Goal: Transaction & Acquisition: Purchase product/service

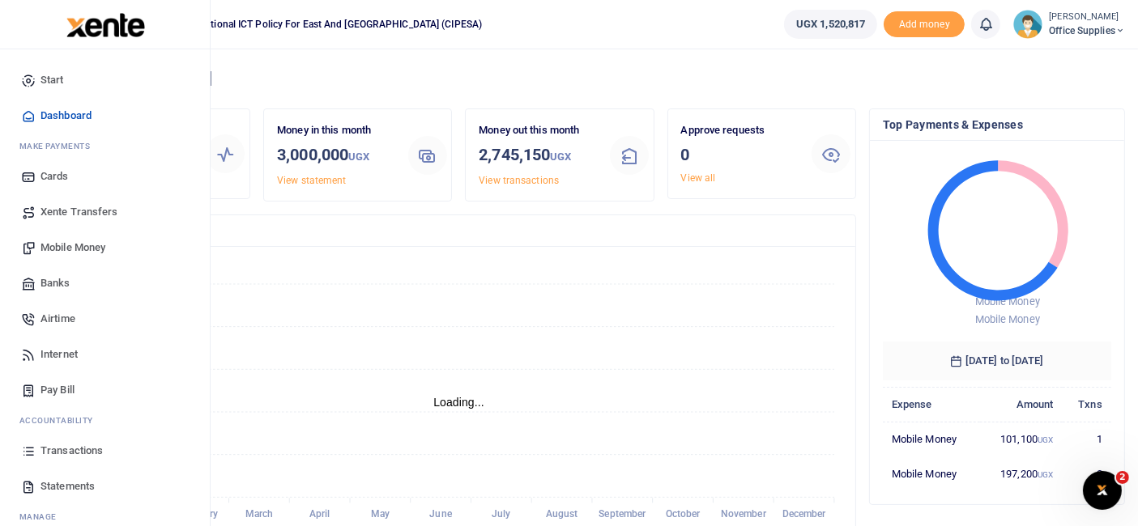
click at [85, 246] on span "Mobile Money" at bounding box center [72, 248] width 65 height 16
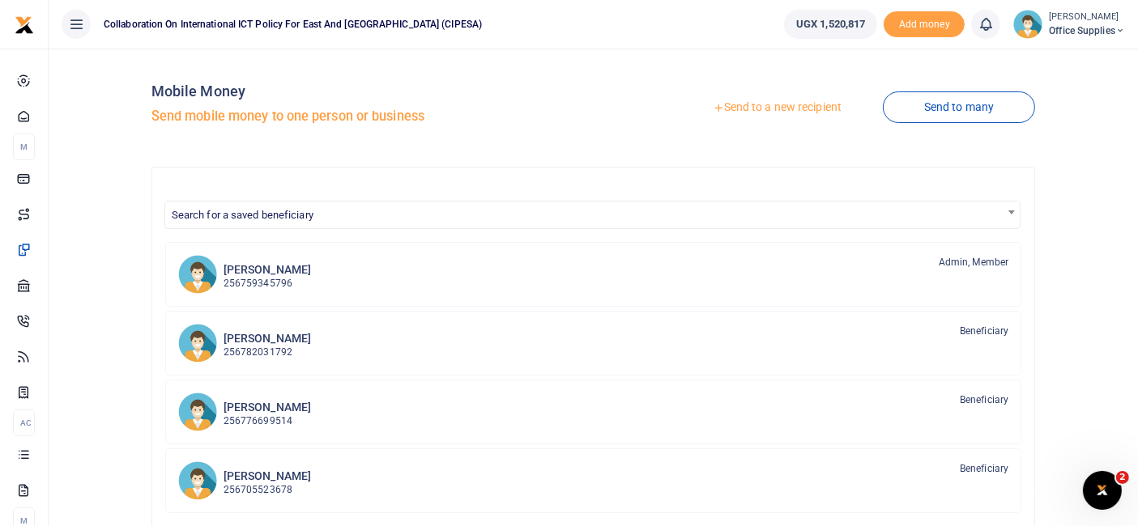
click at [768, 105] on link "Send to a new recipient" at bounding box center [776, 107] width 211 height 29
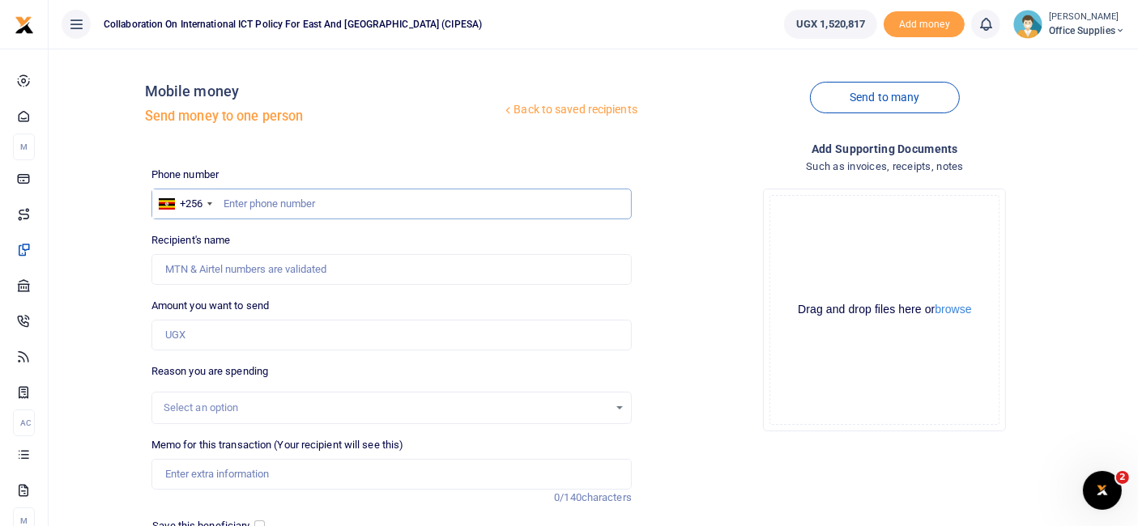
click at [328, 204] on input "text" at bounding box center [391, 204] width 480 height 31
type input "0746174607"
type input "Moses Ejonu"
type input "0746174607"
click at [231, 342] on input "Amount you want to send" at bounding box center [391, 335] width 480 height 31
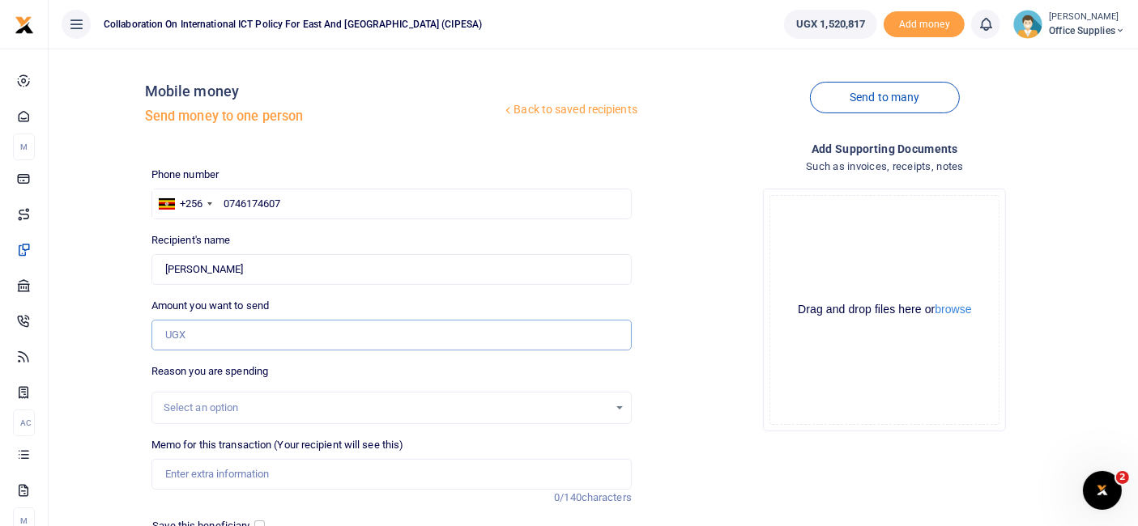
type input "100,000"
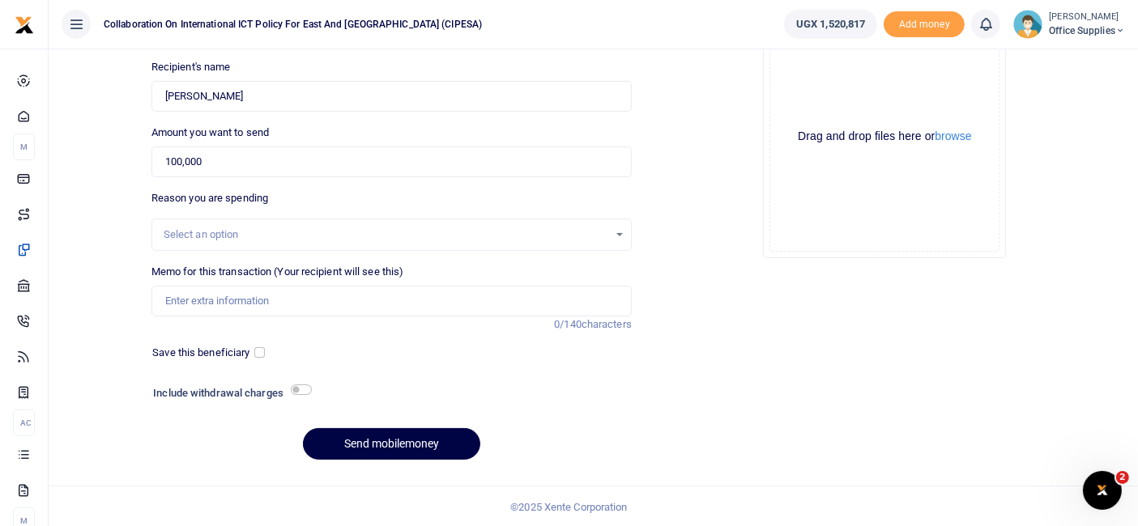
click at [617, 232] on div "Select an option" at bounding box center [391, 235] width 478 height 18
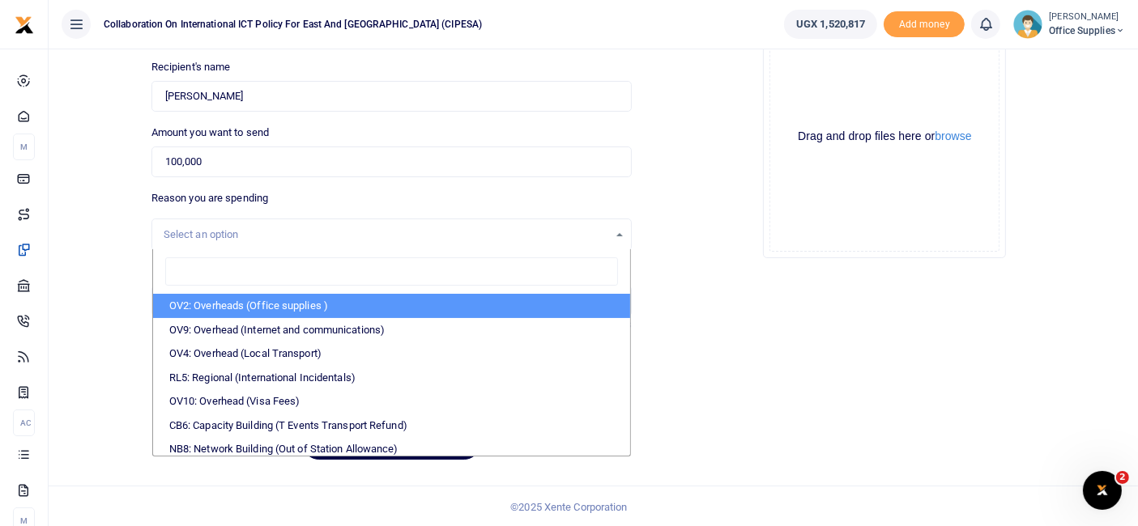
click at [379, 300] on li "OV2: Overheads (Office supplies )" at bounding box center [391, 306] width 477 height 24
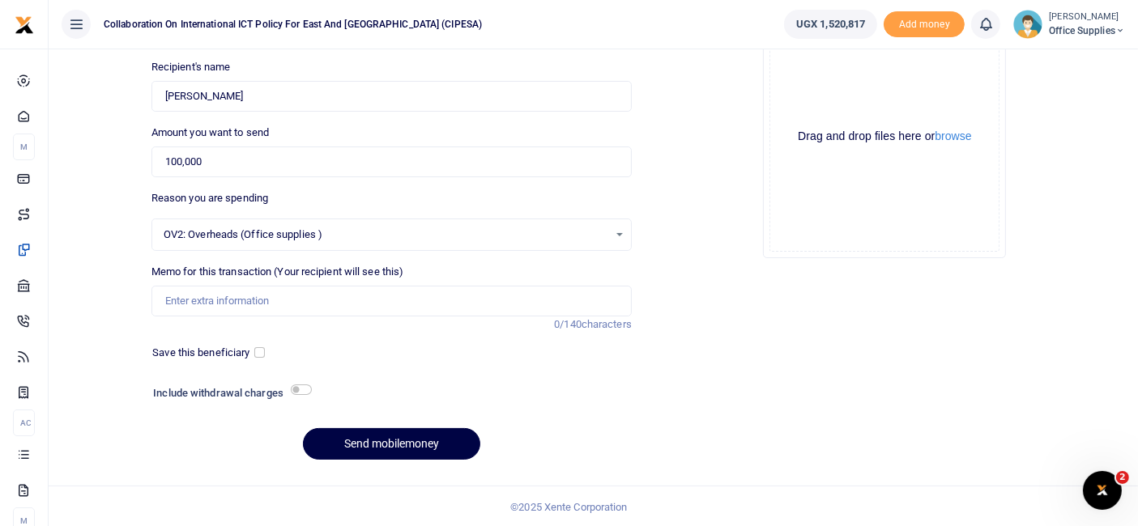
click at [618, 228] on div "OV2: Overheads (Office supplies ) Select an option" at bounding box center [391, 235] width 478 height 18
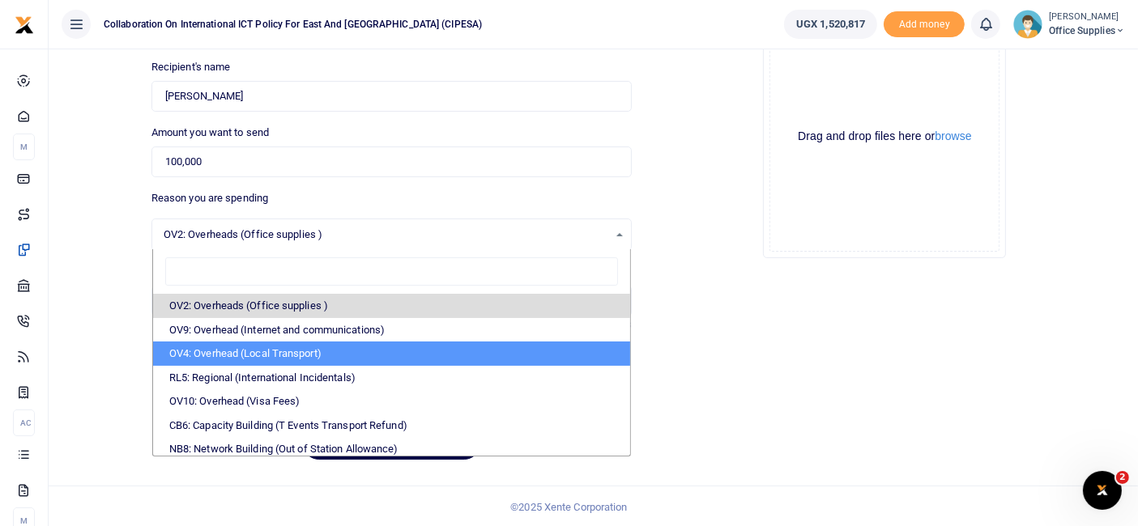
click at [313, 355] on li "OV4: Overhead (Local Transport)" at bounding box center [391, 354] width 477 height 24
select select "75"
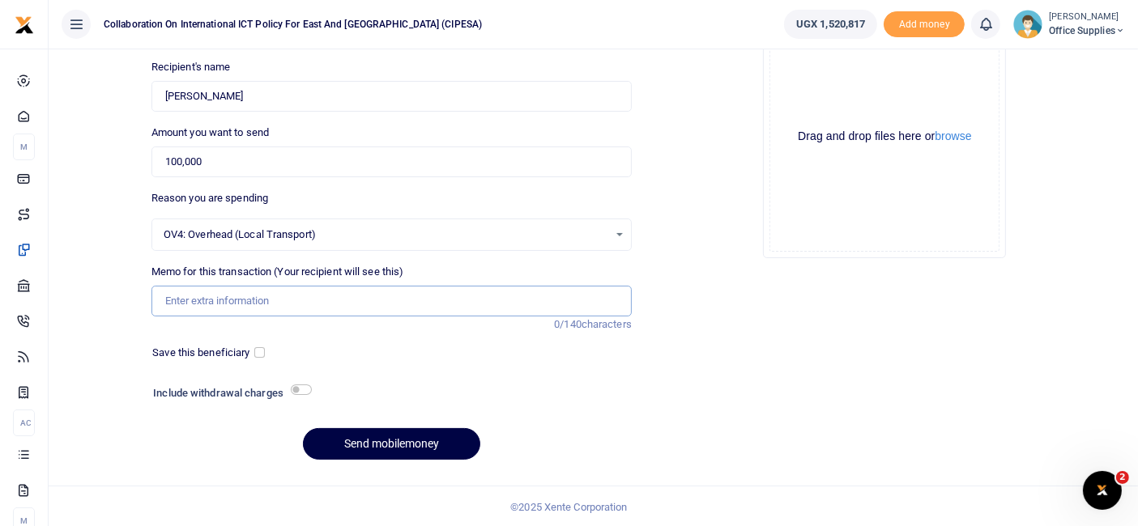
click at [270, 297] on input "Memo for this transaction (Your recipient will see this)" at bounding box center [391, 301] width 480 height 31
type input "Fuel"
click at [392, 439] on button "Send mobilemoney" at bounding box center [391, 444] width 177 height 32
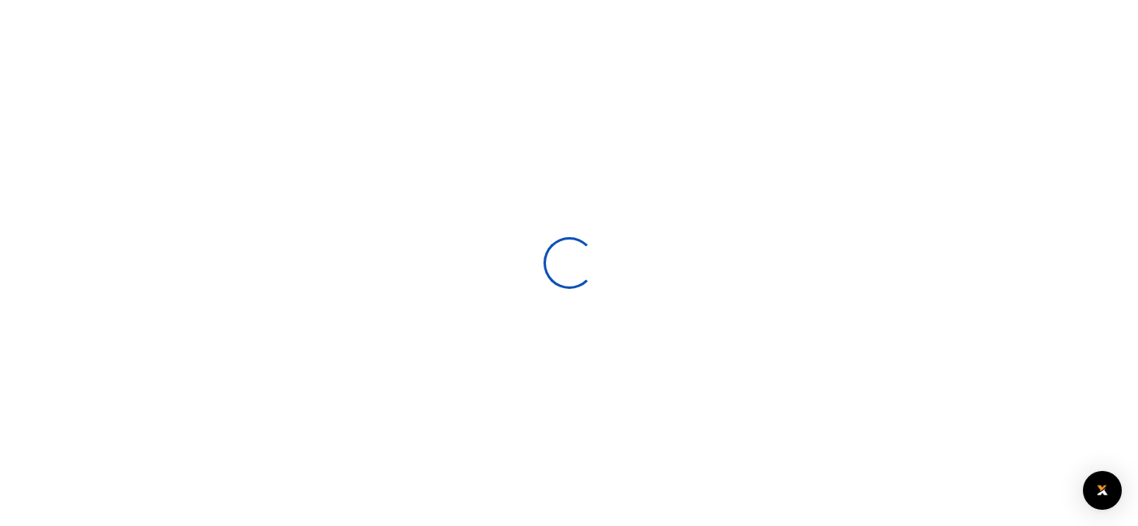
select select
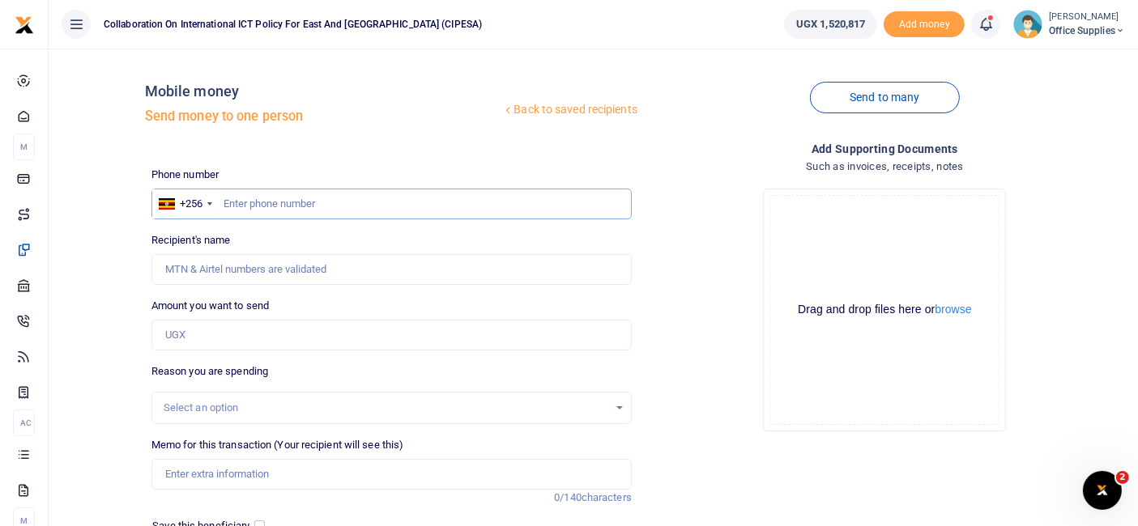
click at [250, 202] on input "text" at bounding box center [391, 204] width 480 height 31
type input "0746174607"
type input "[PERSON_NAME]"
type input "0746174607"
click at [208, 333] on input "Amount you want to send" at bounding box center [391, 335] width 480 height 31
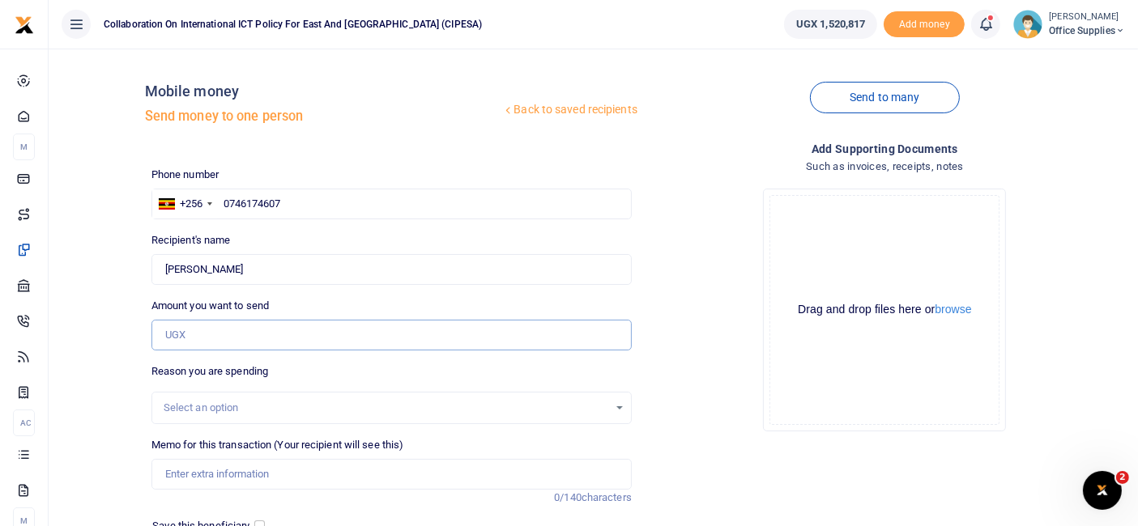
type input "100,000"
click at [615, 406] on div "Select an option" at bounding box center [391, 408] width 478 height 18
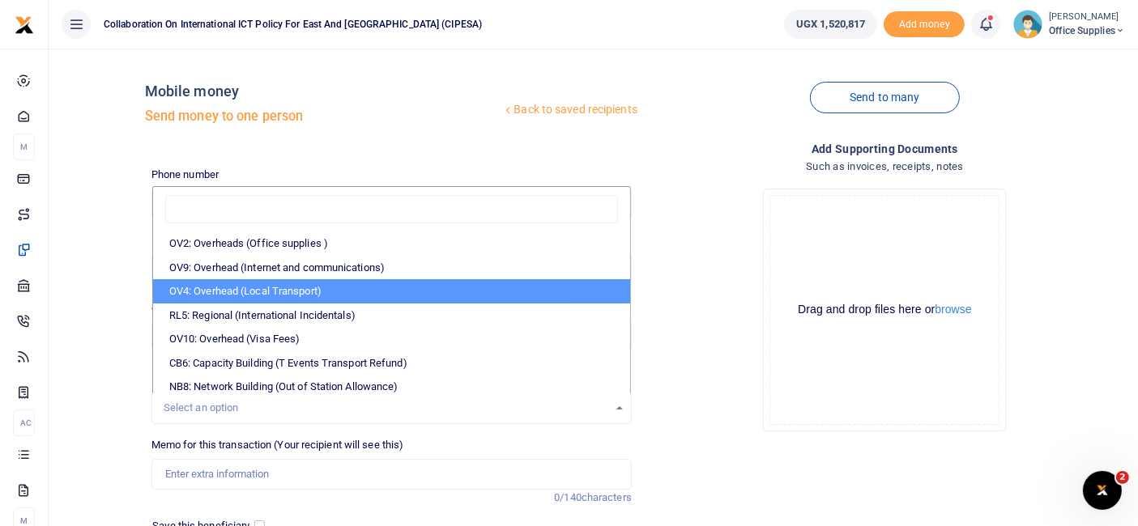
click at [298, 293] on li "OV4: Overhead (Local Transport)" at bounding box center [391, 291] width 477 height 24
select select "75"
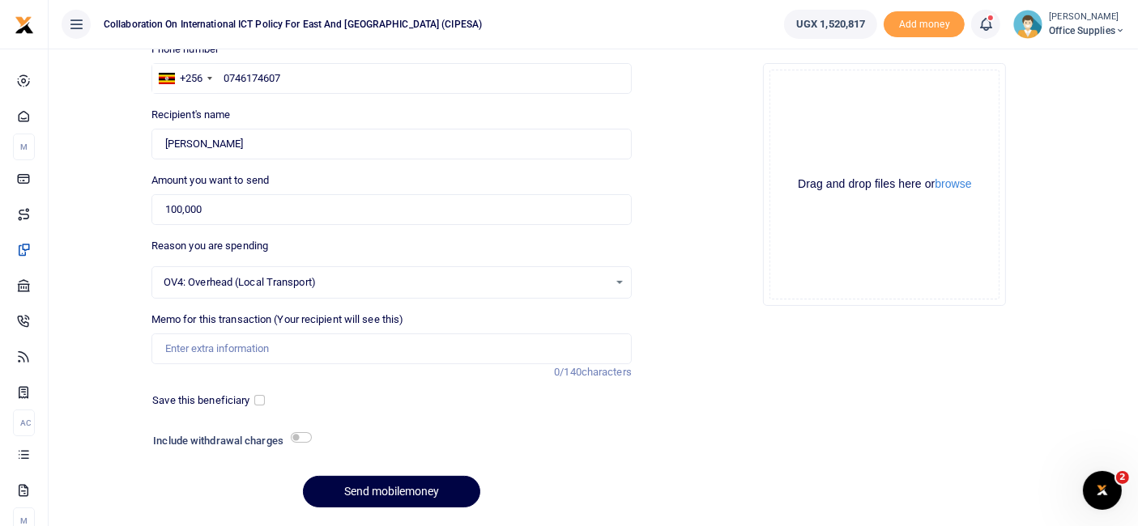
scroll to position [130, 0]
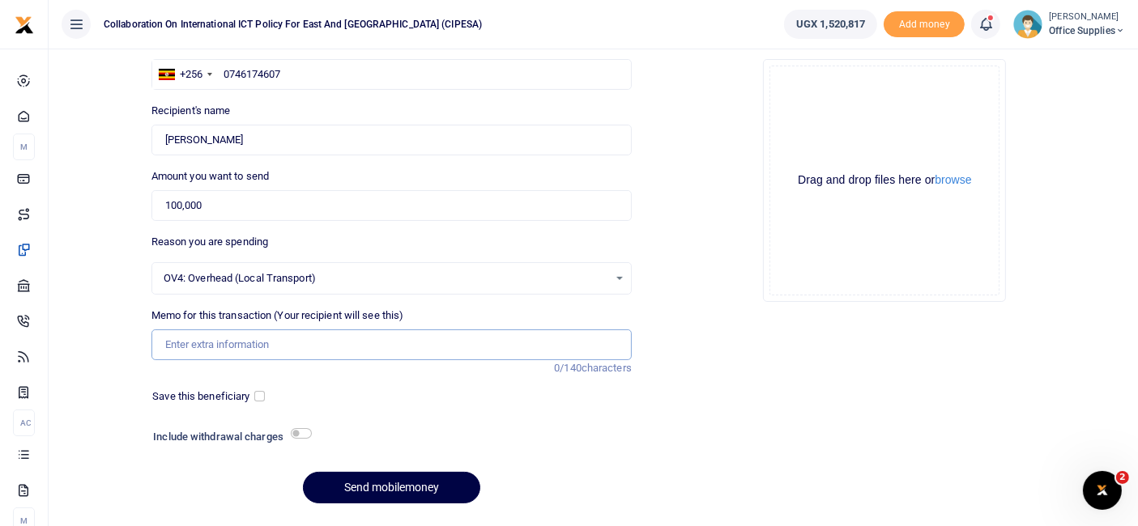
click at [268, 343] on input "Memo for this transaction (Your recipient will see this)" at bounding box center [391, 345] width 480 height 31
type input "L"
type input "Road FIFAFRICA 25"
click at [260, 397] on input "checkbox" at bounding box center [259, 396] width 11 height 11
checkbox input "true"
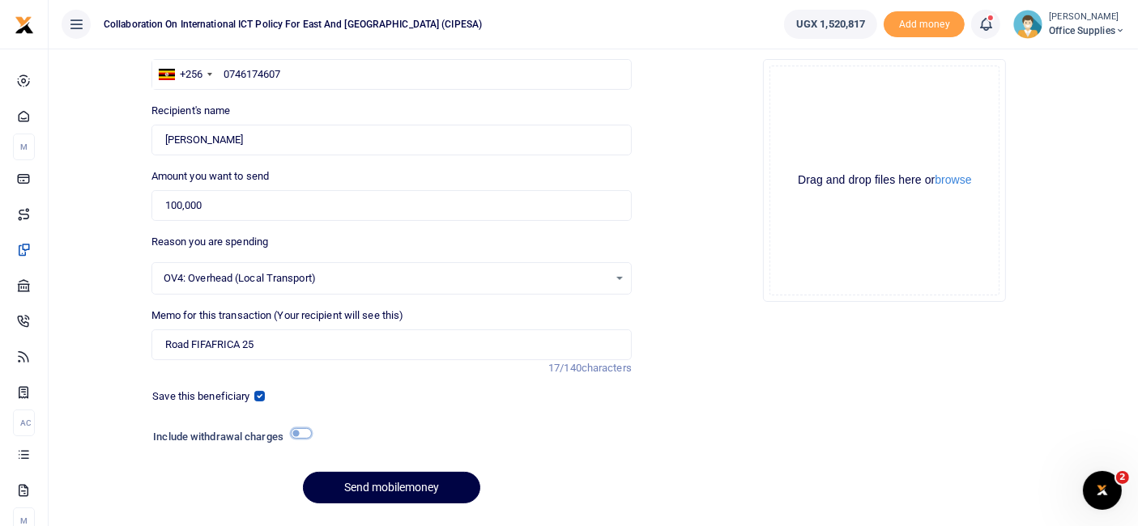
click at [308, 429] on input "checkbox" at bounding box center [301, 433] width 21 height 11
checkbox input "true"
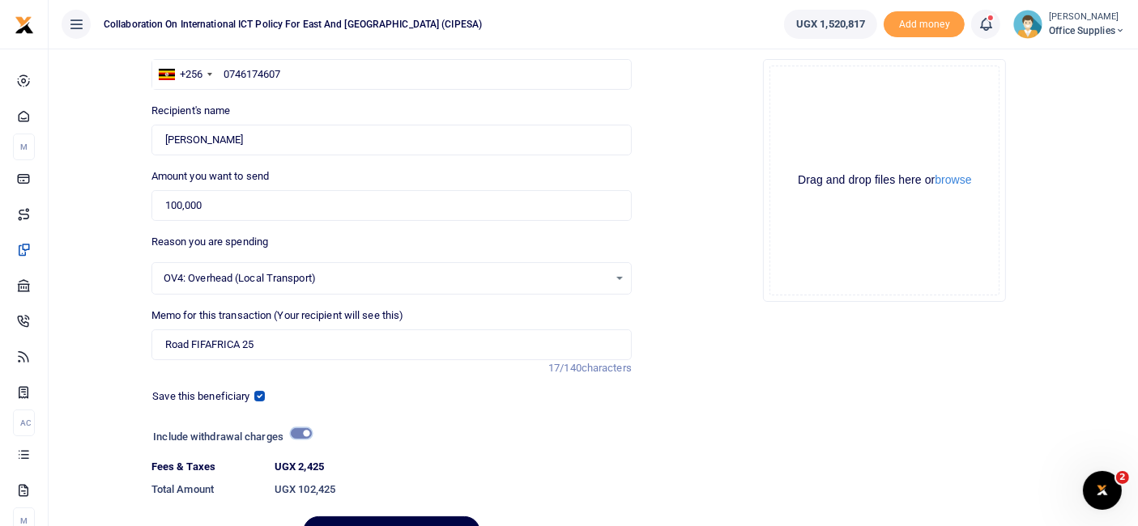
scroll to position [218, 0]
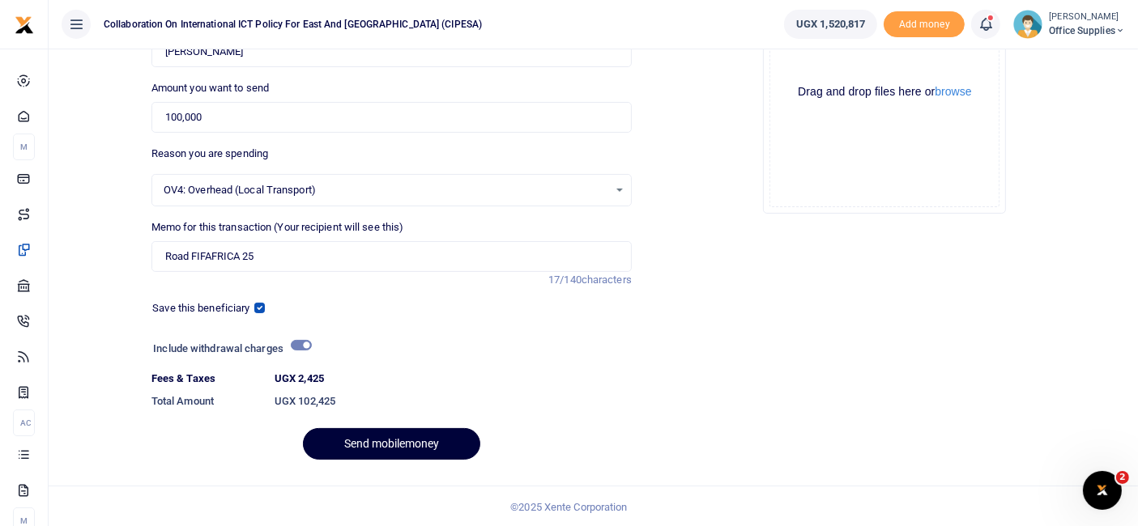
click at [393, 442] on button "Send mobilemoney" at bounding box center [391, 444] width 177 height 32
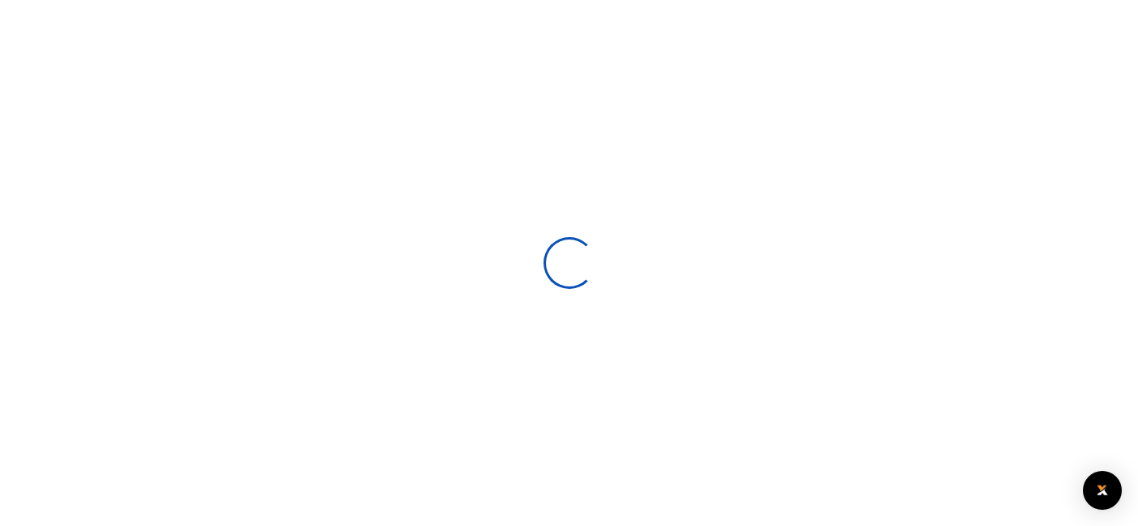
scroll to position [173, 0]
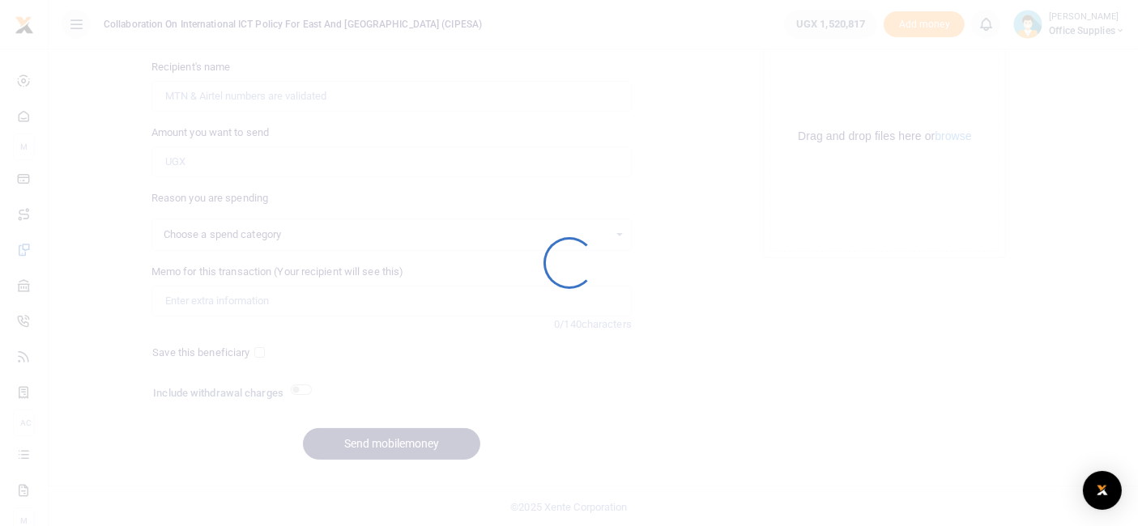
select select
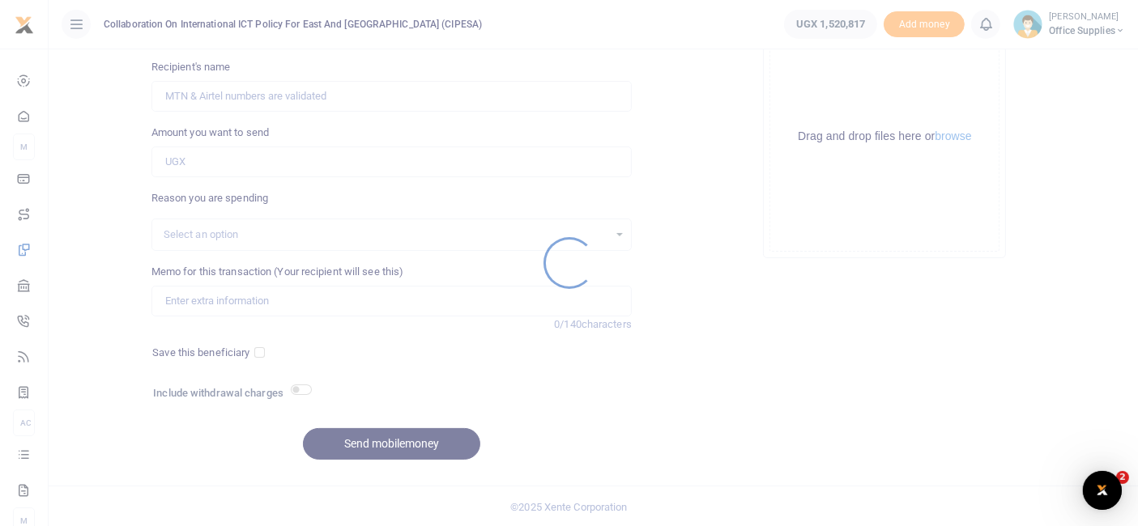
scroll to position [0, 0]
